Goal: Find specific page/section: Find specific page/section

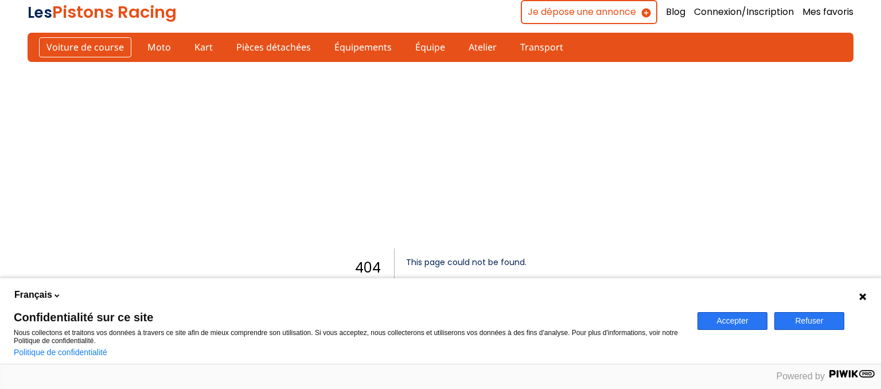
click at [100, 42] on link "Voiture de course" at bounding box center [85, 46] width 92 height 19
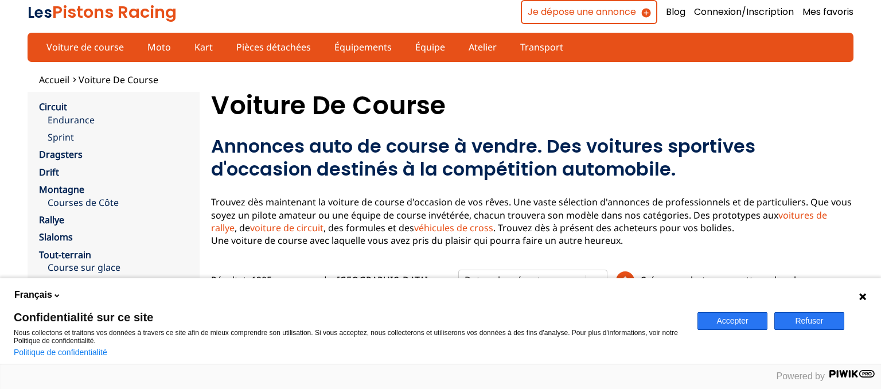
click at [859, 298] on icon at bounding box center [862, 296] width 9 height 9
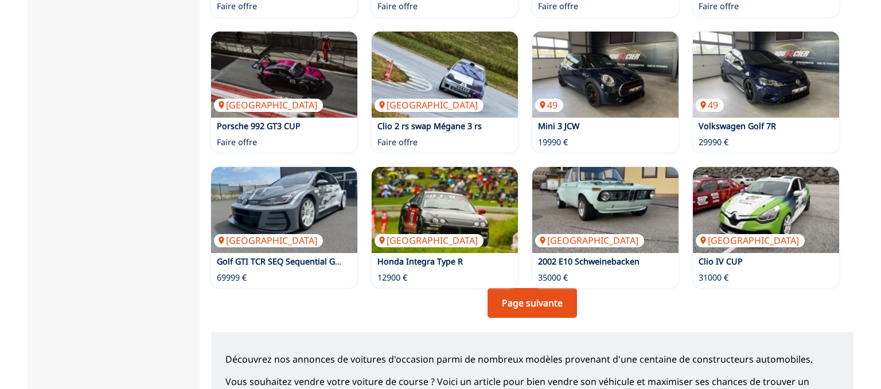
scroll to position [751, 0]
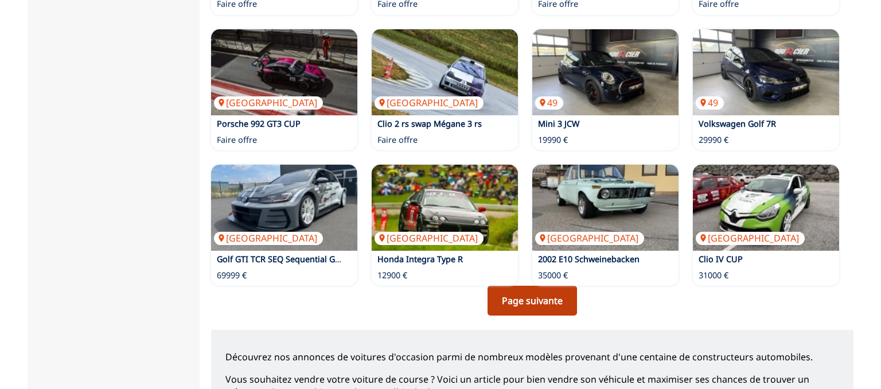
click at [549, 300] on link "Page suivante" at bounding box center [531, 301] width 89 height 30
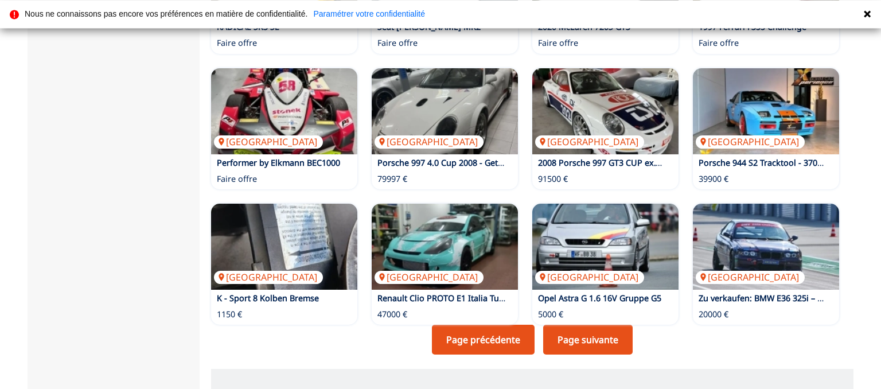
scroll to position [714, 0]
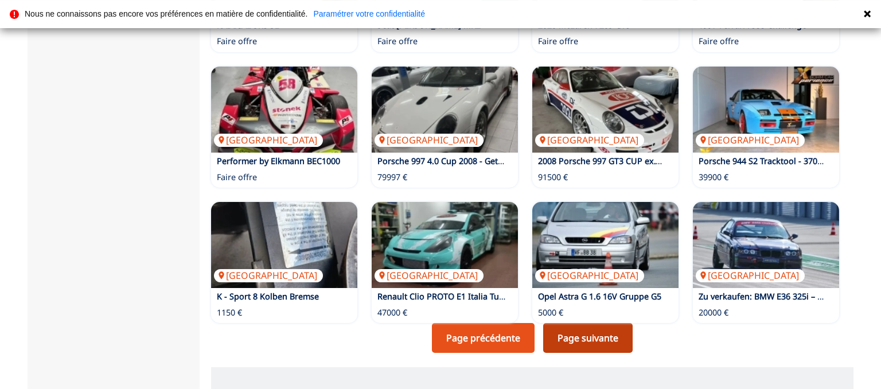
click at [611, 334] on link "Page suivante" at bounding box center [587, 338] width 89 height 30
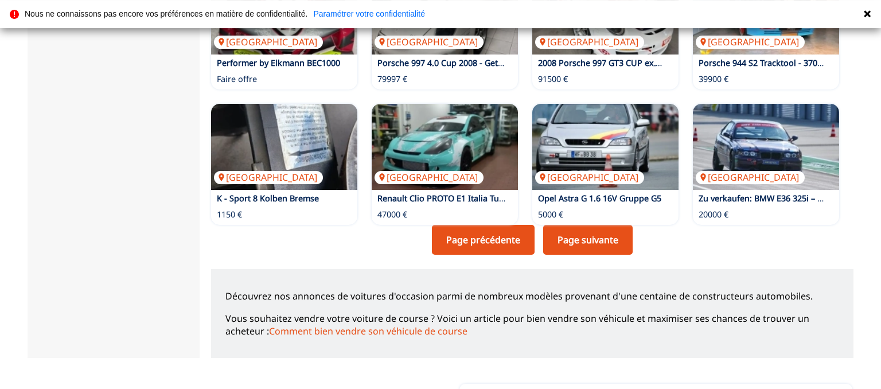
scroll to position [814, 0]
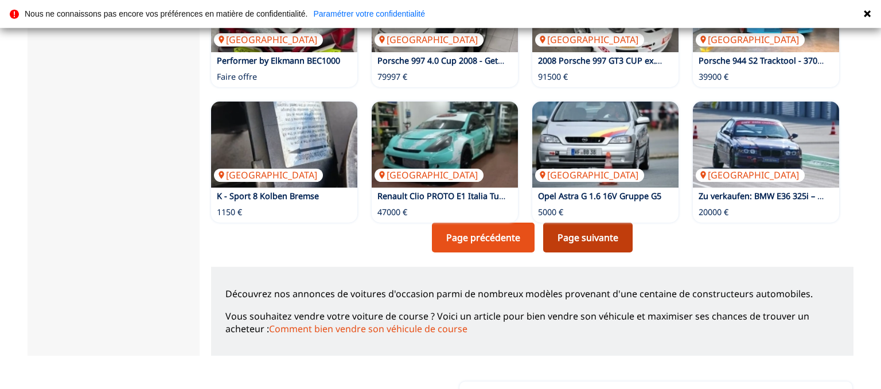
click at [618, 236] on link "Page suivante" at bounding box center [587, 237] width 89 height 30
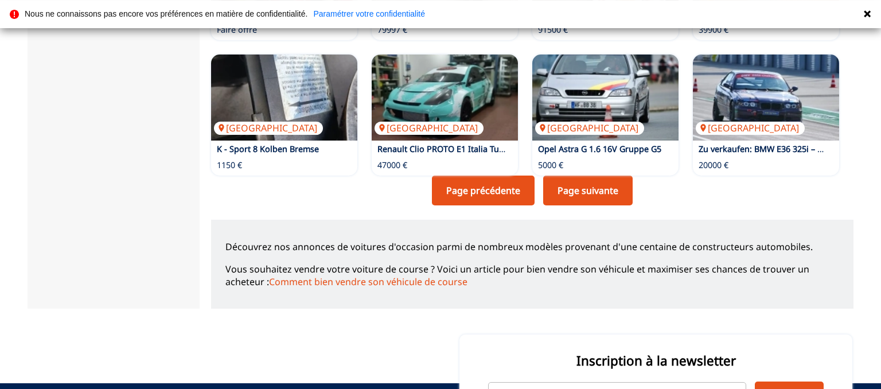
scroll to position [862, 0]
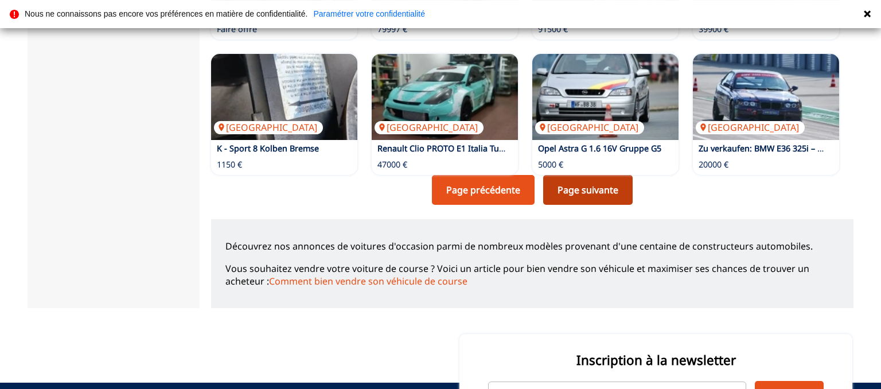
click at [603, 191] on link "Page suivante" at bounding box center [587, 190] width 89 height 30
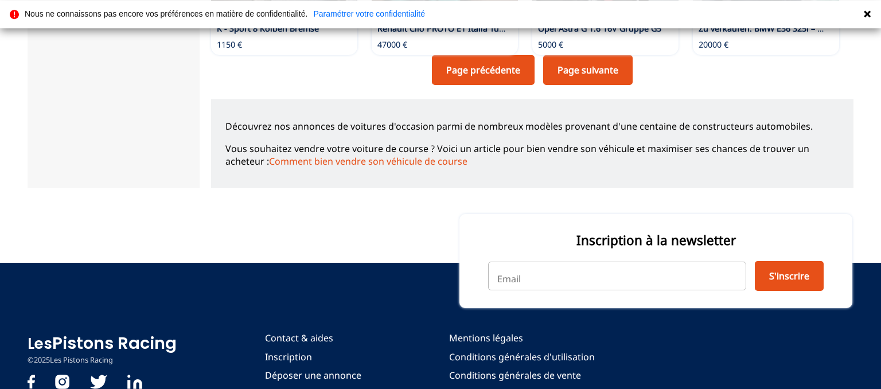
scroll to position [985, 0]
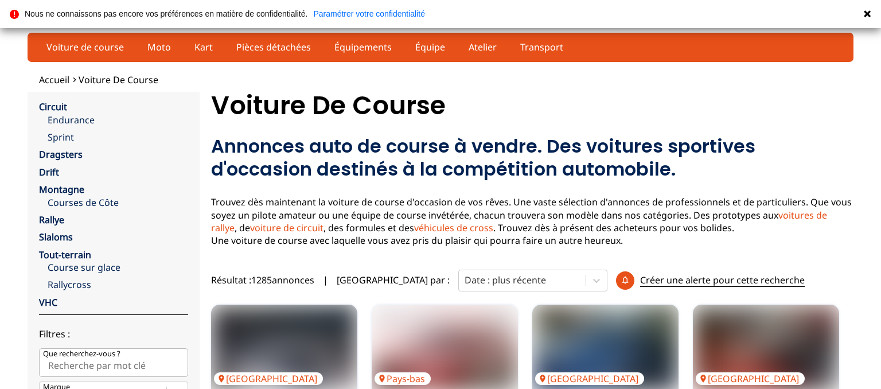
scroll to position [862, 0]
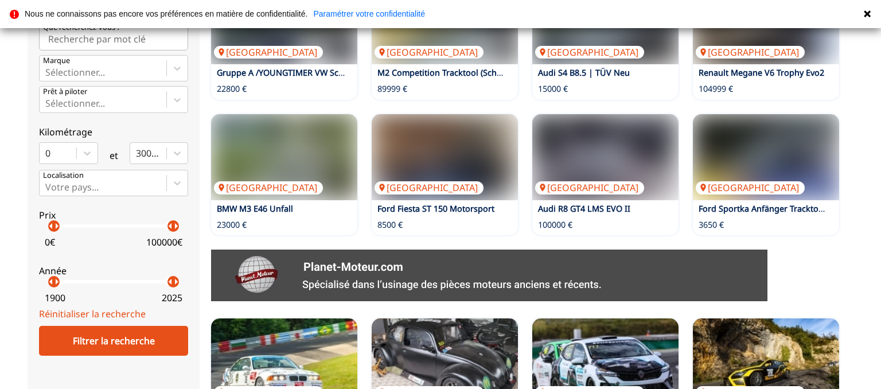
scroll to position [326, 0]
